Goal: Task Accomplishment & Management: Manage account settings

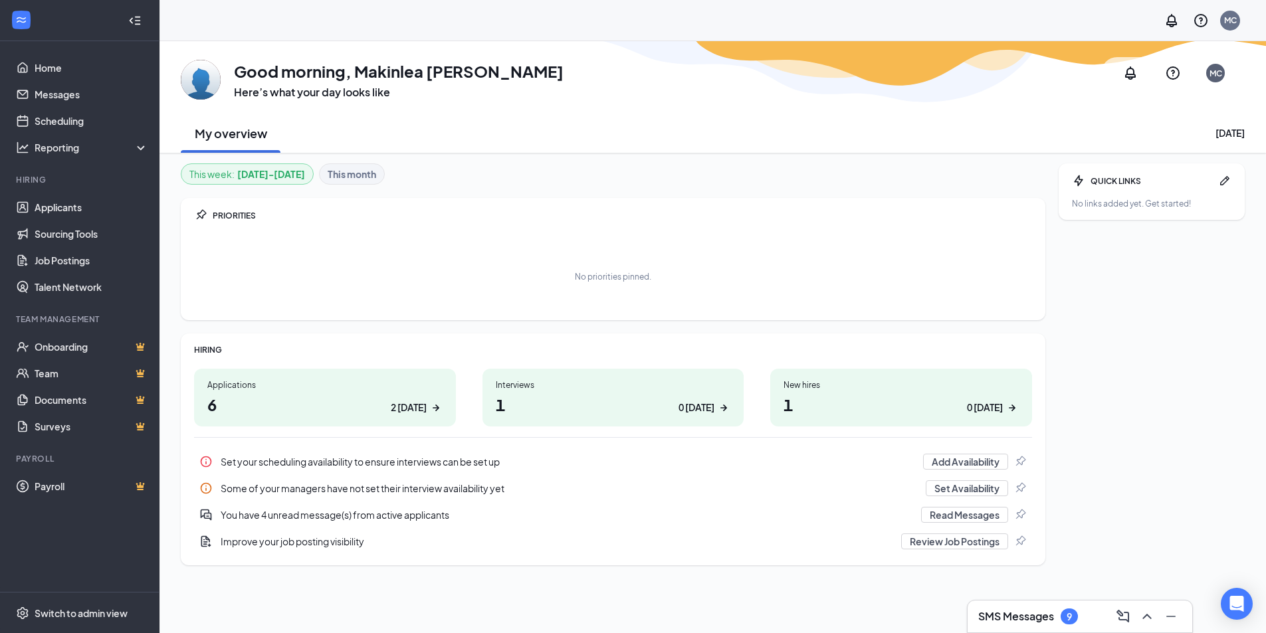
click at [413, 393] on div "Applications 6 2 [DATE]" at bounding box center [325, 398] width 262 height 58
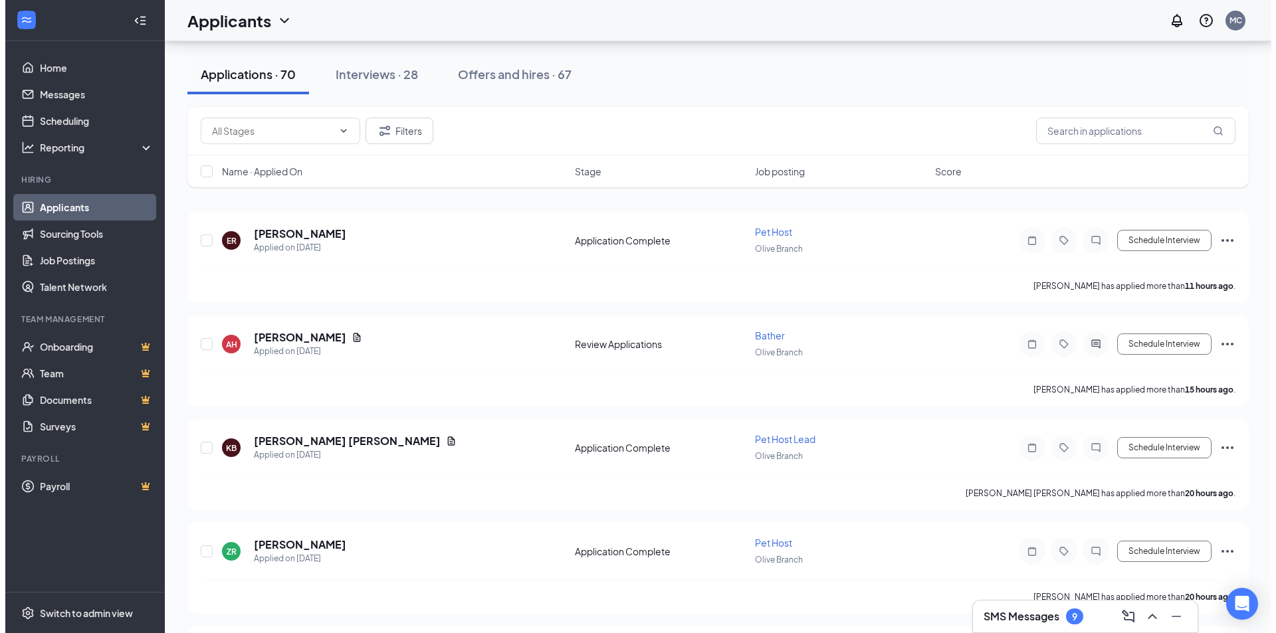
scroll to position [133, 0]
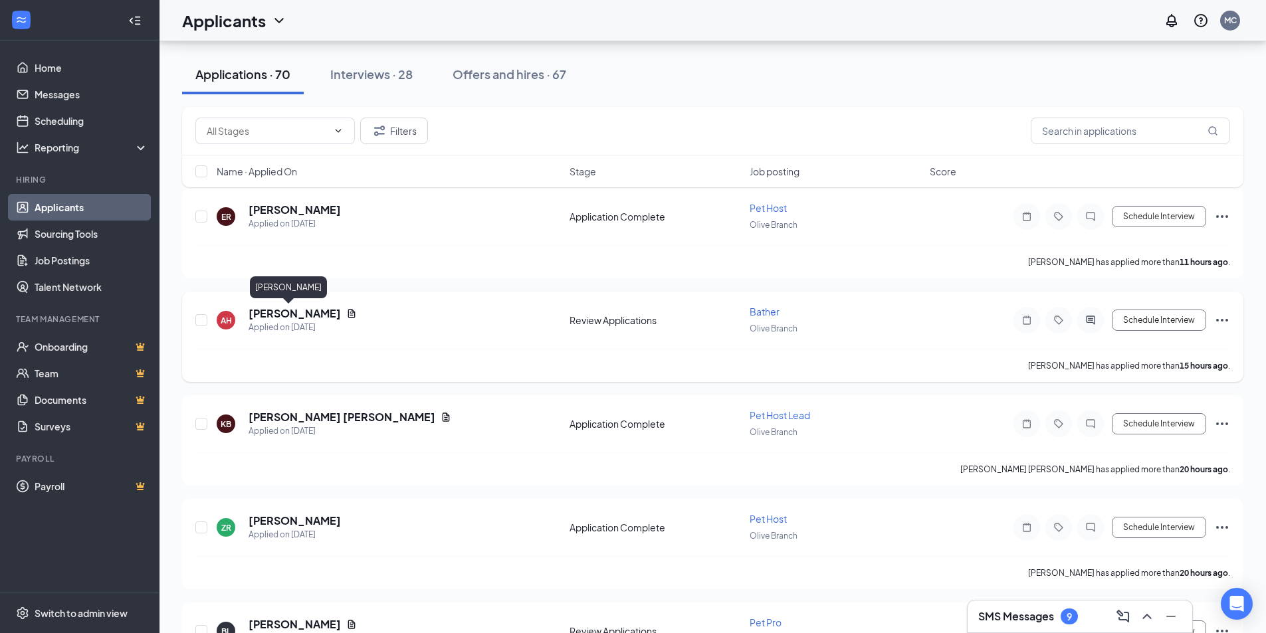
click at [268, 317] on h5 "Angel Ho" at bounding box center [294, 313] width 92 height 15
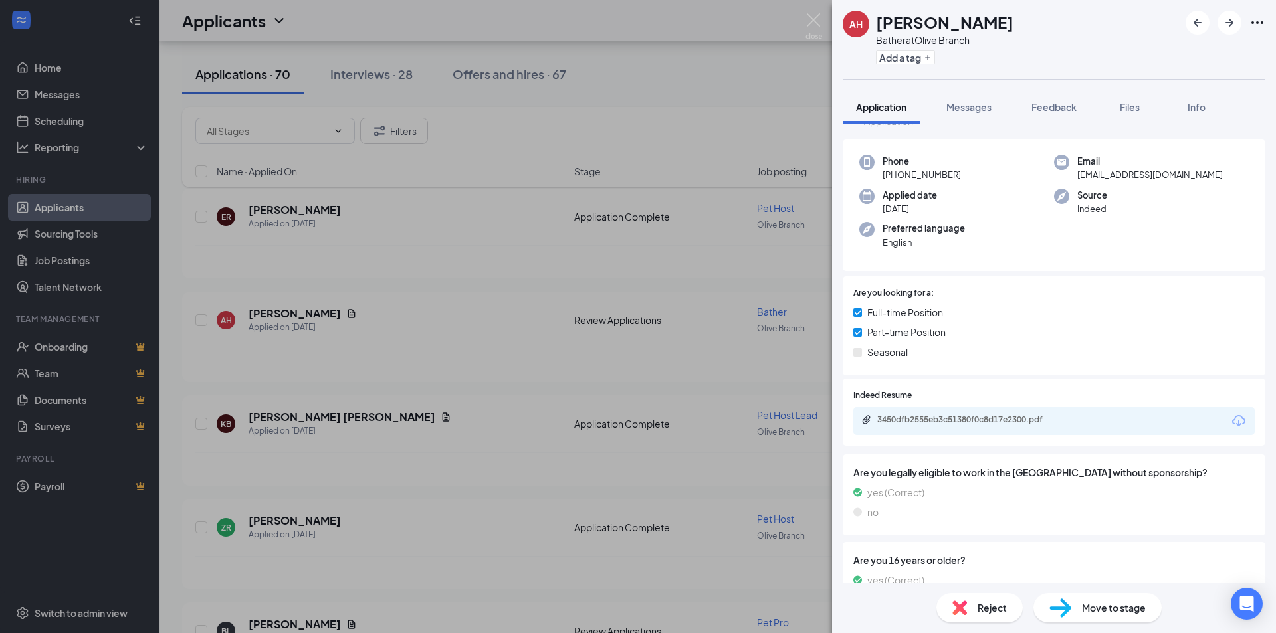
scroll to position [86, 0]
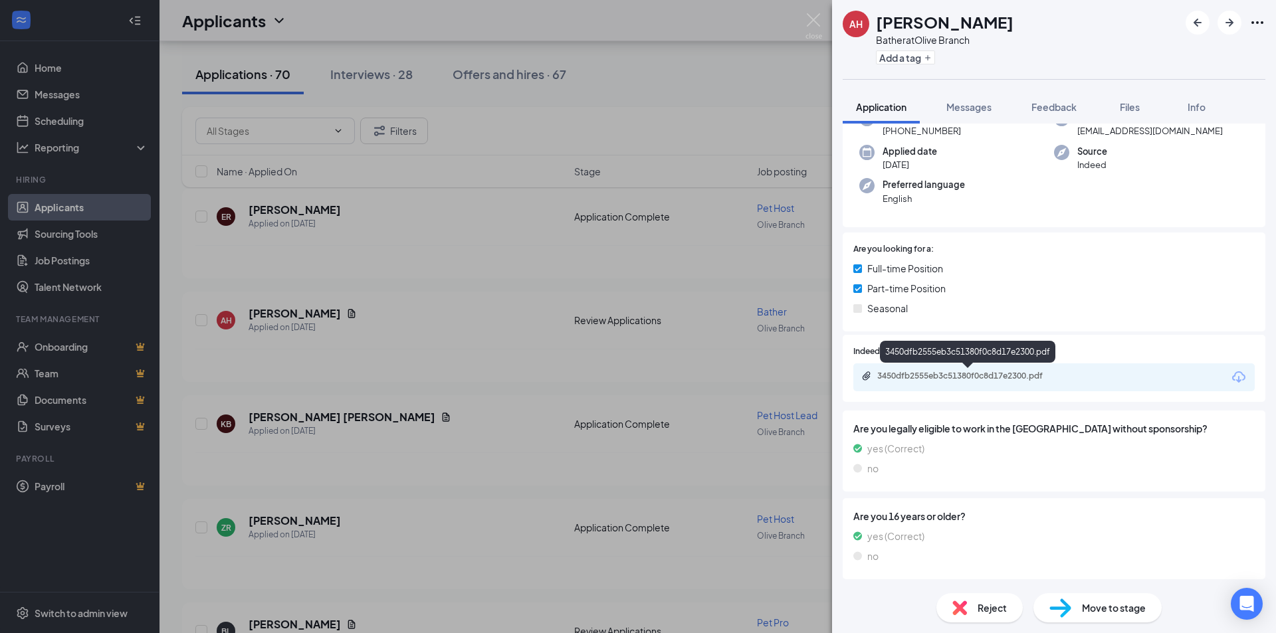
click at [1008, 375] on div "3450dfb2555eb3c51380f0c8d17e2300.pdf" at bounding box center [970, 376] width 186 height 11
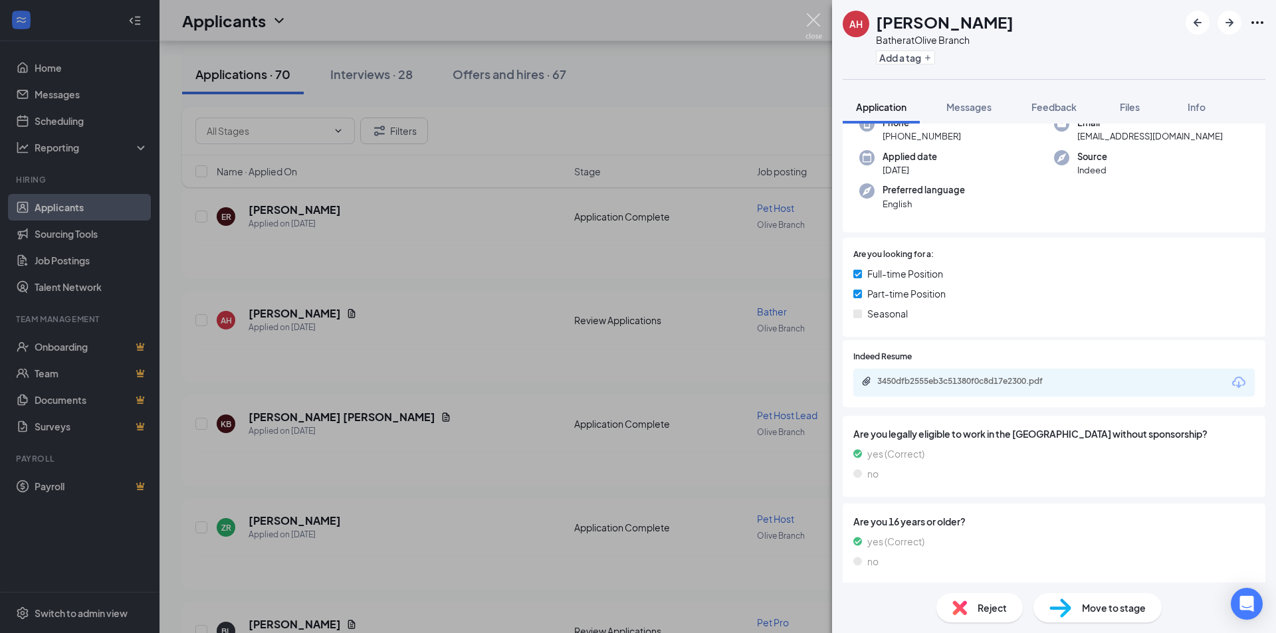
click at [807, 21] on img at bounding box center [813, 26] width 17 height 26
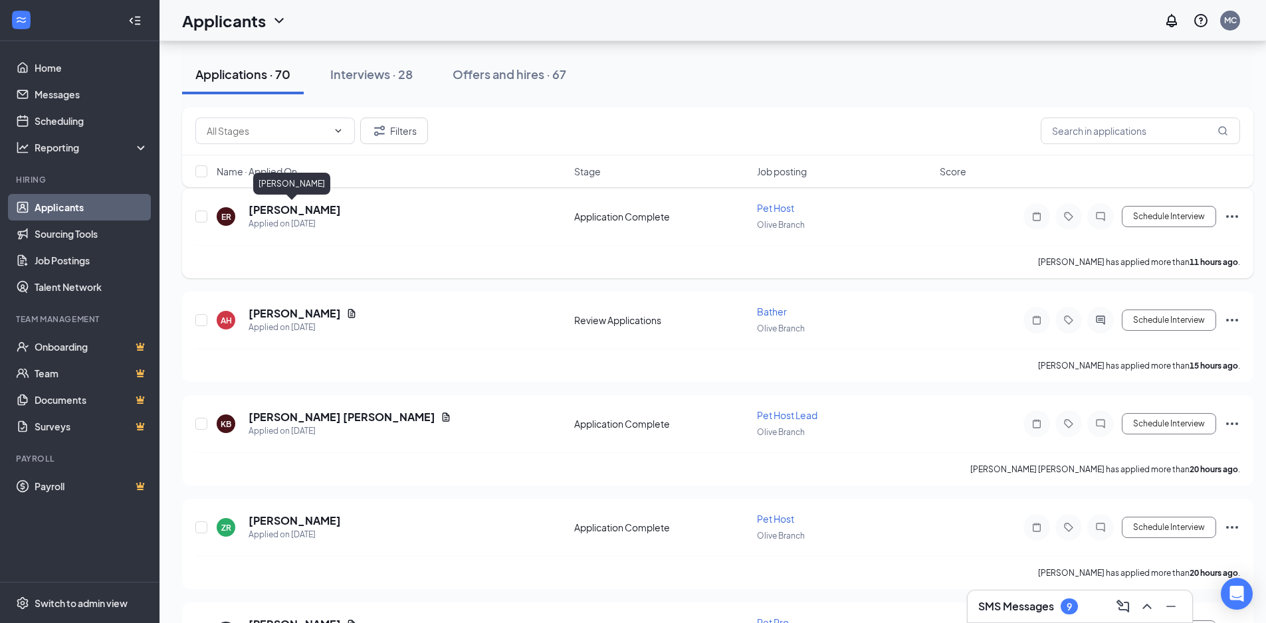
click at [289, 204] on h5 "Emi Rocheleau" at bounding box center [294, 210] width 92 height 15
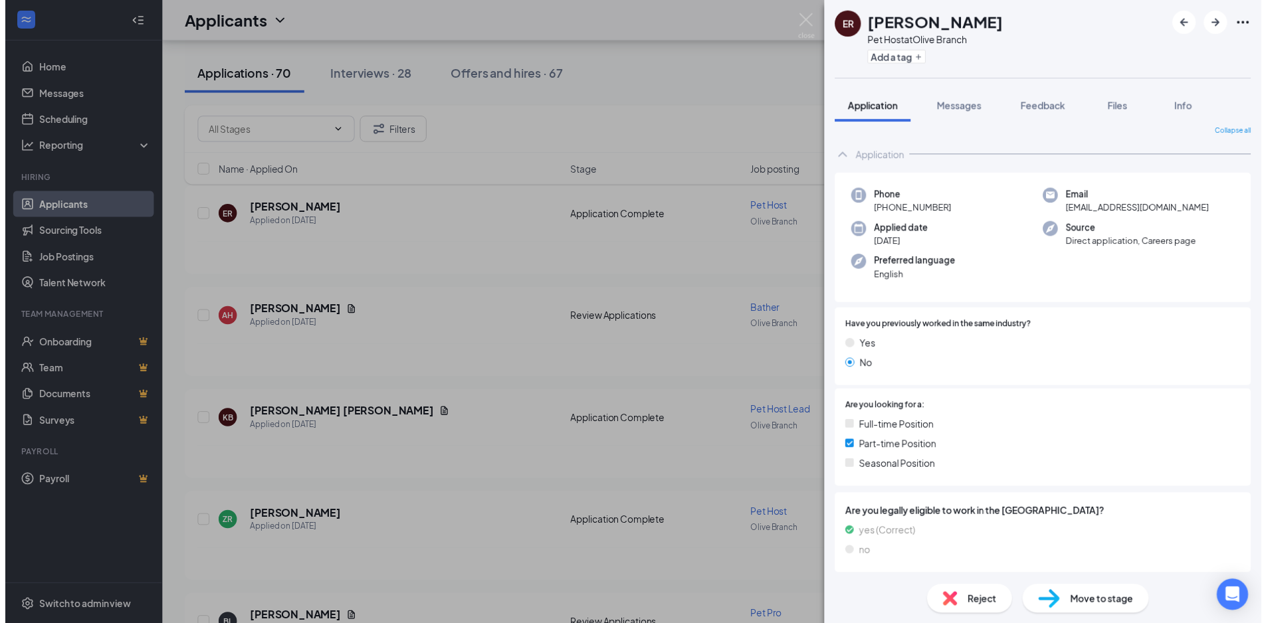
scroll to position [9, 0]
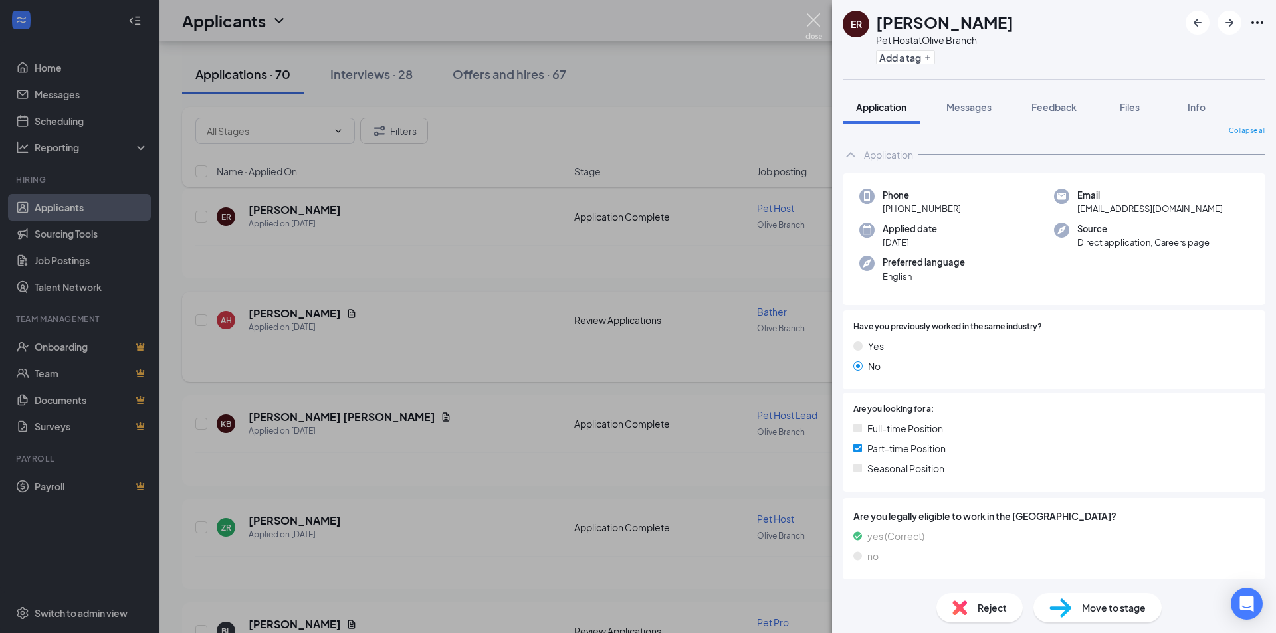
drag, startPoint x: 814, startPoint y: 23, endPoint x: 659, endPoint y: 381, distance: 390.1
click at [814, 23] on img at bounding box center [813, 26] width 17 height 26
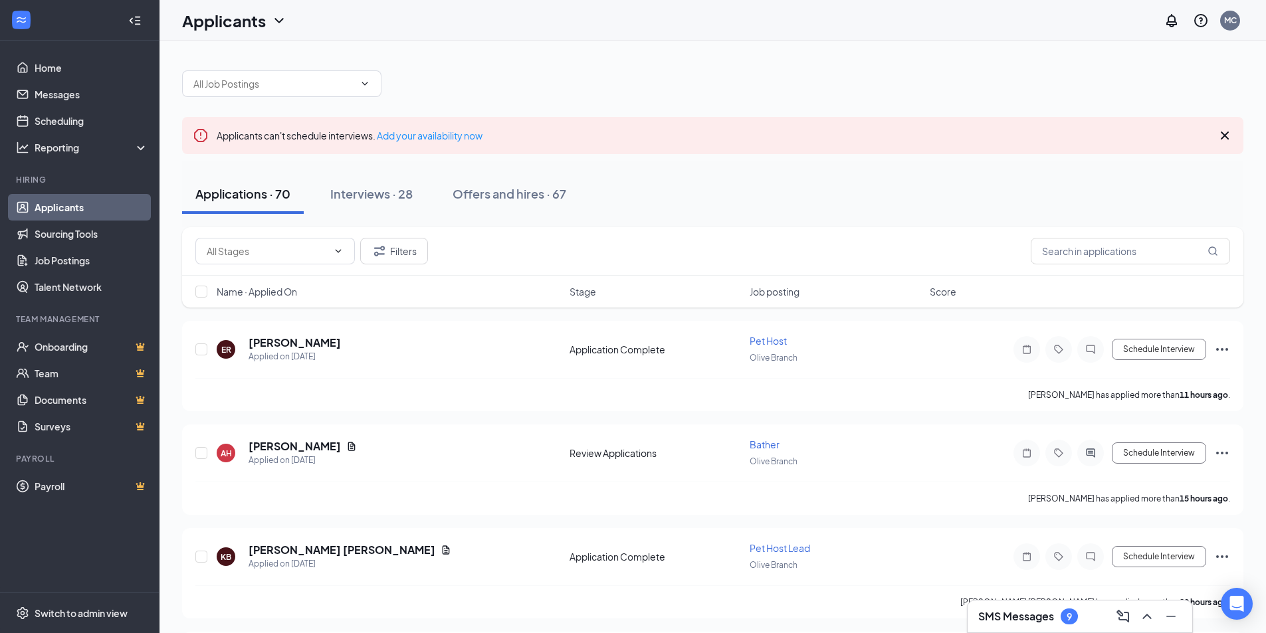
click at [543, 74] on div at bounding box center [712, 77] width 1061 height 40
